Goal: Task Accomplishment & Management: Use online tool/utility

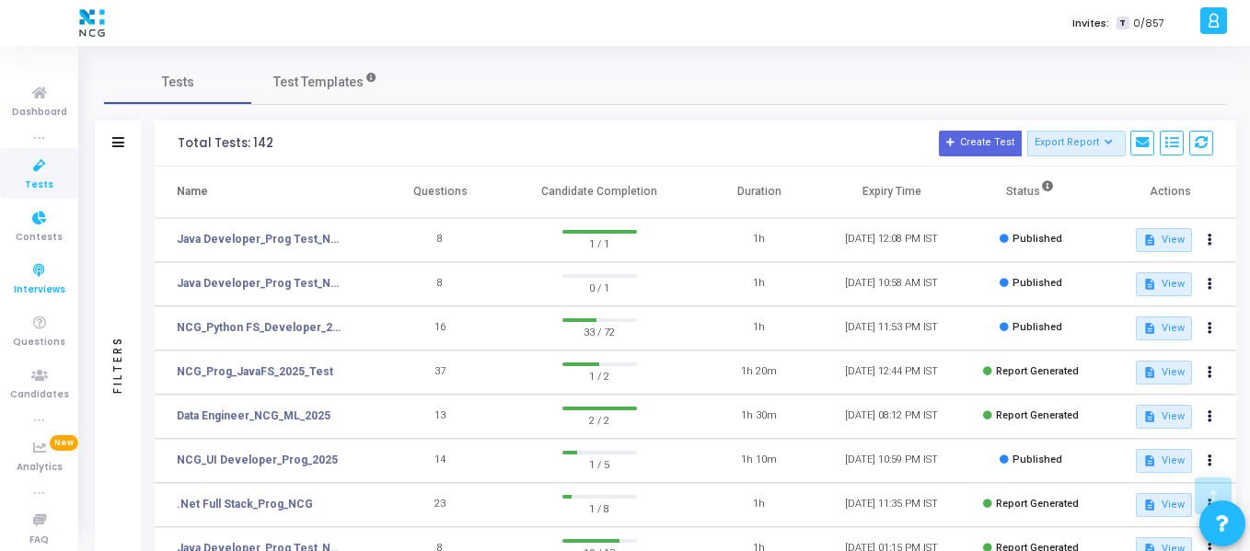
scroll to position [428, 0]
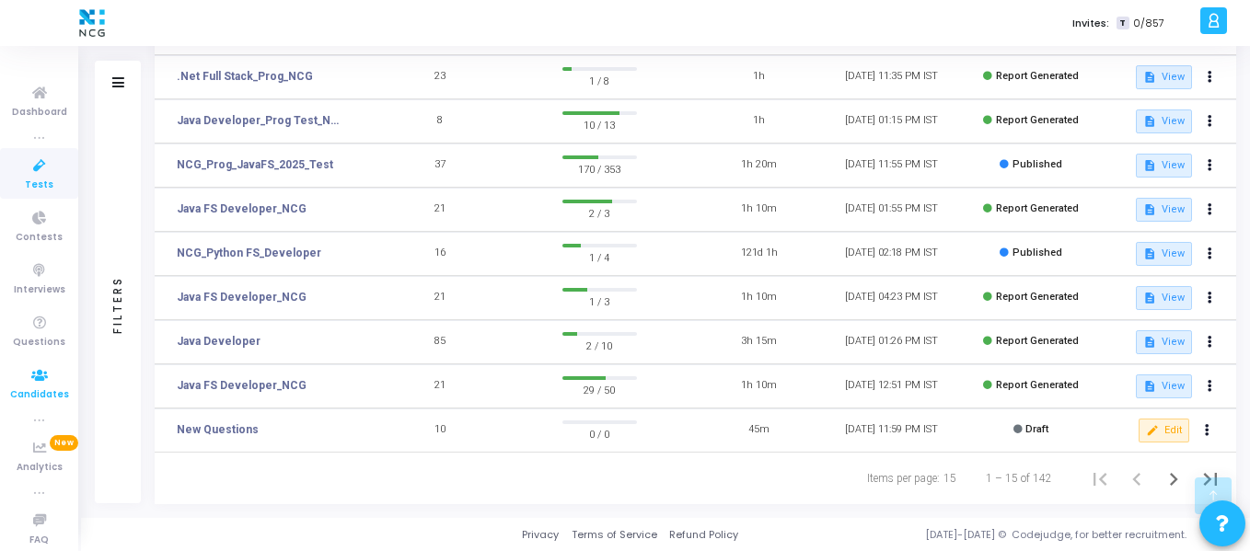
click at [31, 371] on icon at bounding box center [39, 375] width 39 height 23
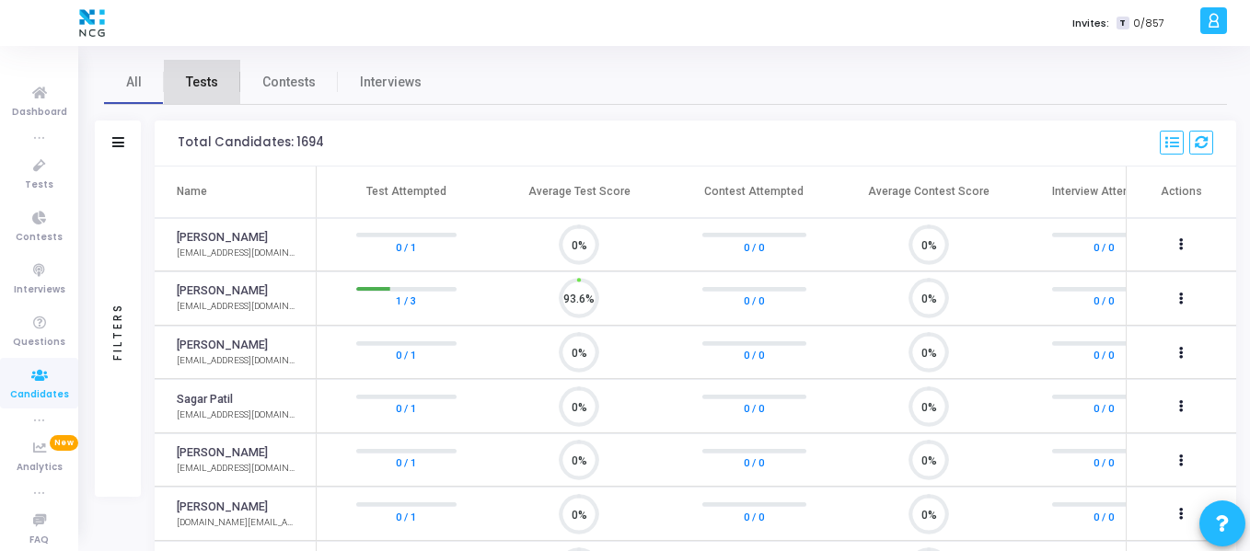
click at [195, 79] on span "Tests" at bounding box center [202, 82] width 32 height 19
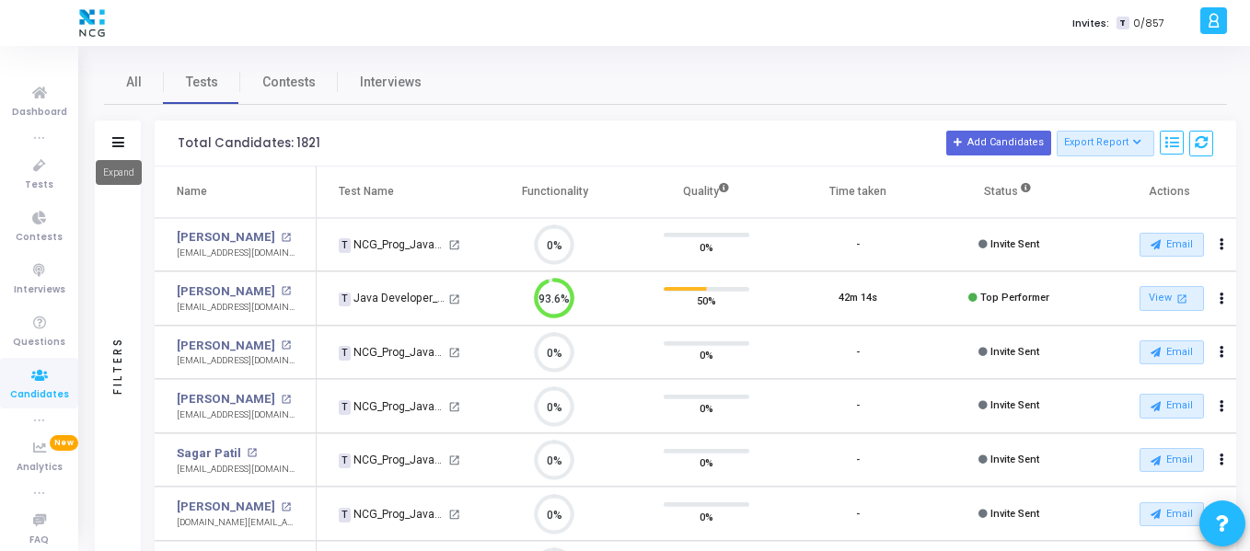
click at [121, 137] on icon at bounding box center [118, 142] width 12 height 10
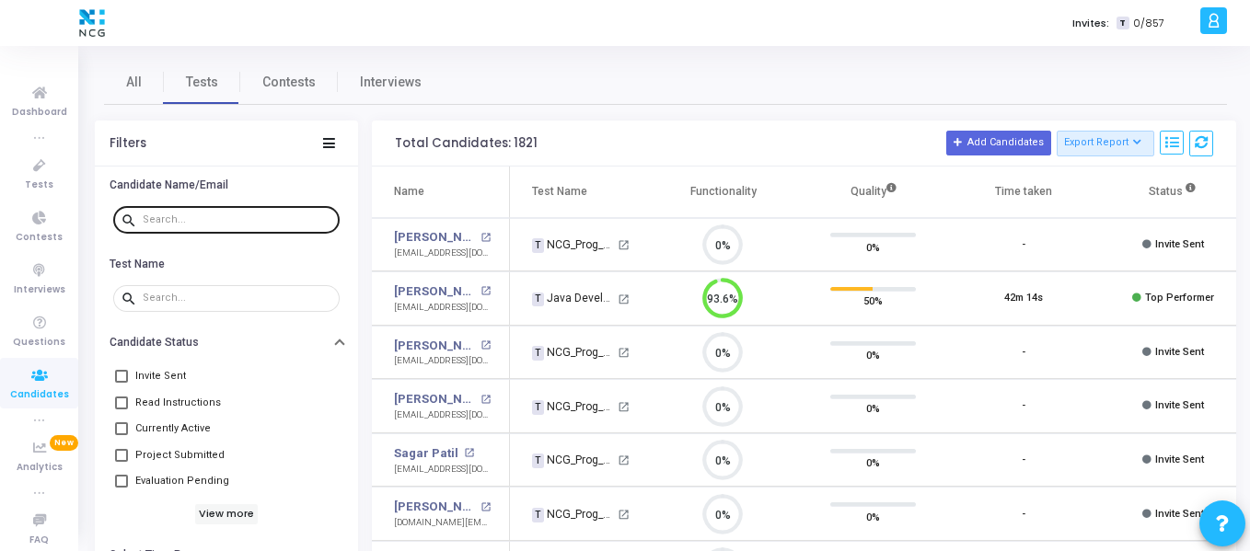
click at [203, 209] on div at bounding box center [238, 218] width 190 height 29
click at [203, 211] on div at bounding box center [238, 218] width 190 height 29
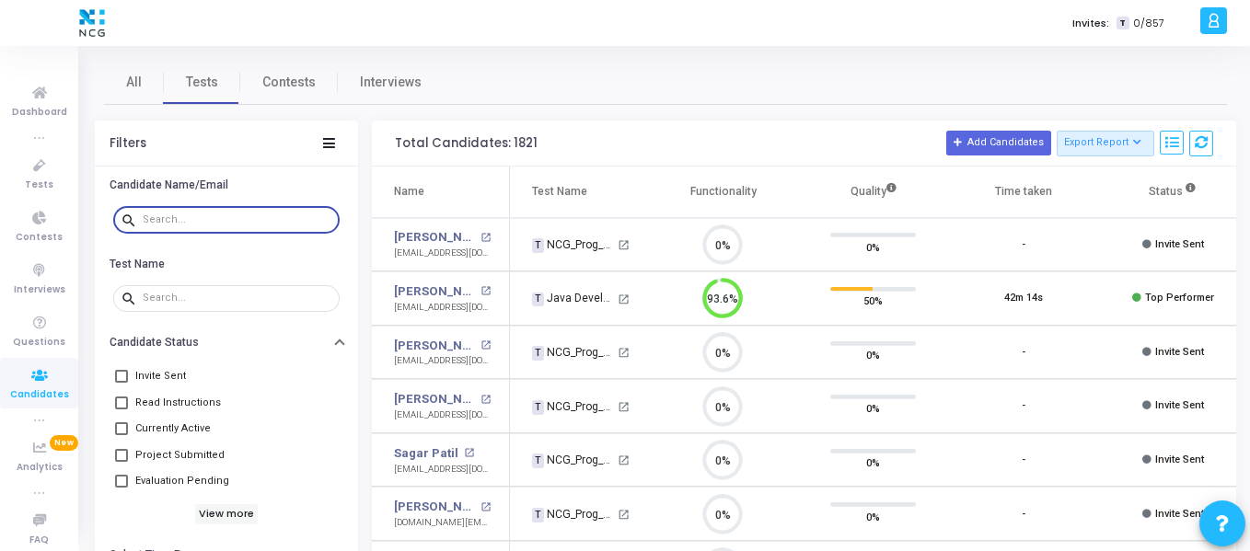
paste input "[PERSON_NAME] Salve"
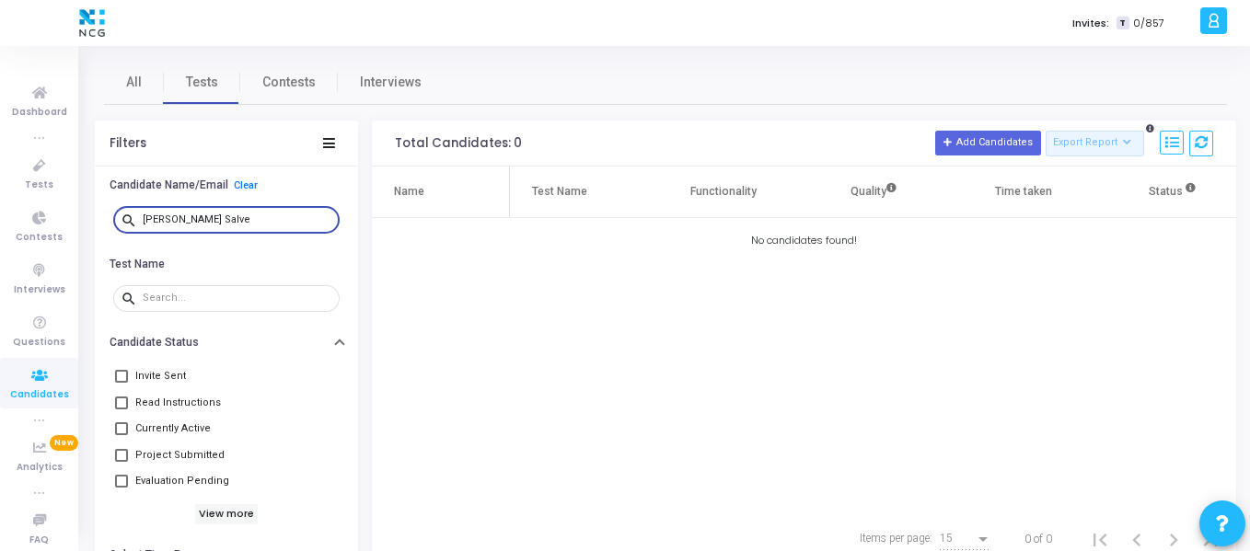
paste input "[EMAIL_ADDRESS][DOMAIN_NAME]"
click at [272, 222] on input "[EMAIL_ADDRESS][DOMAIN_NAME]" at bounding box center [238, 219] width 190 height 11
paste input "[EMAIL_ADDRESS][PERSON_NAME][DOMAIN_NAME]"
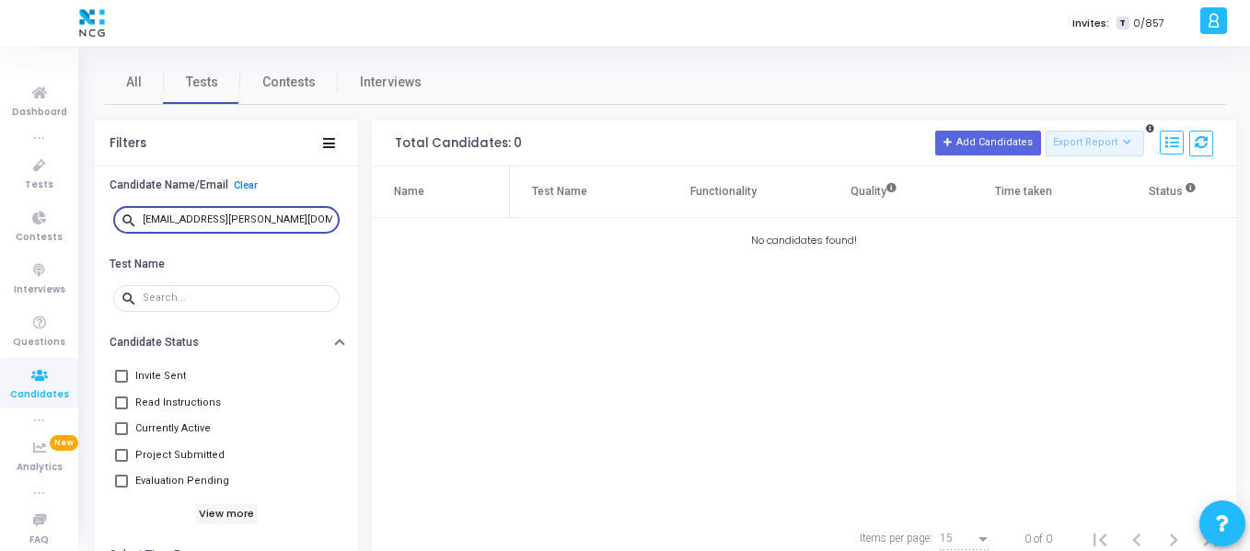
click at [165, 218] on input "[EMAIL_ADDRESS][PERSON_NAME][DOMAIN_NAME]" at bounding box center [238, 219] width 190 height 11
type input "[EMAIL_ADDRESS][PERSON_NAME][DOMAIN_NAME]"
